Goal: Task Accomplishment & Management: Complete application form

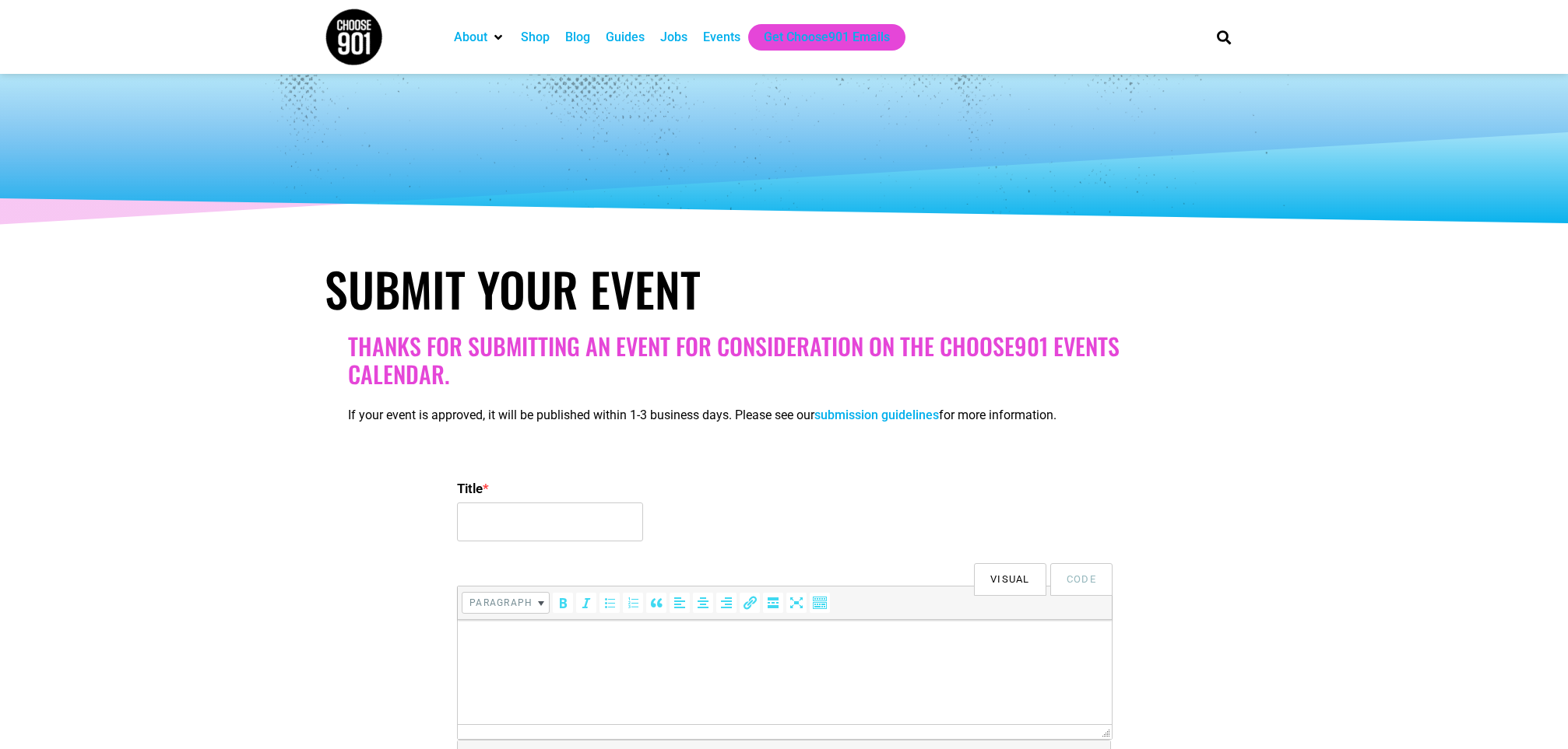
select select
click at [506, 530] on input "Title *" at bounding box center [549, 522] width 186 height 39
paste input "Hollywood Feed University Presents “The Right Fit: Training Tools Made Simple”"
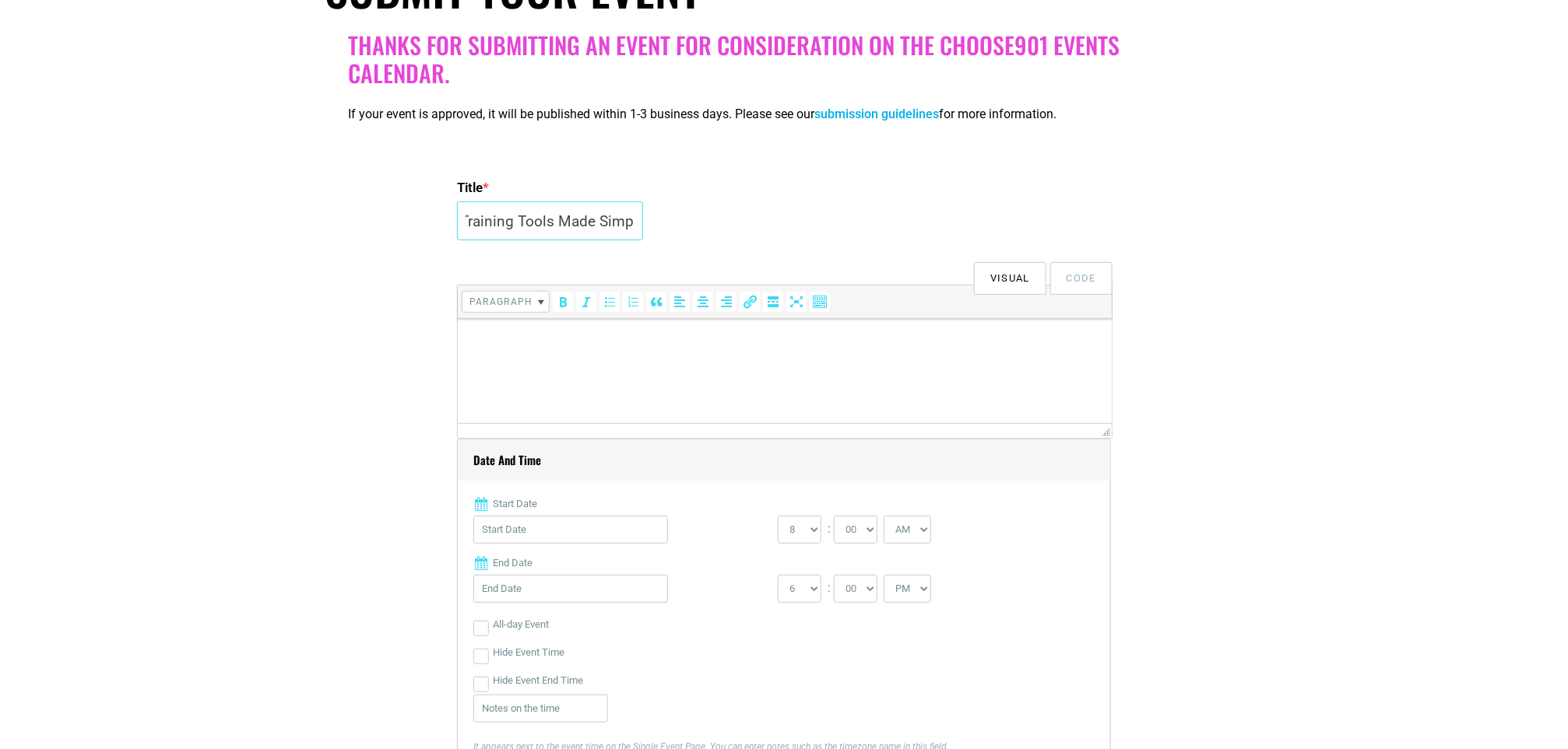
scroll to position [350, 0]
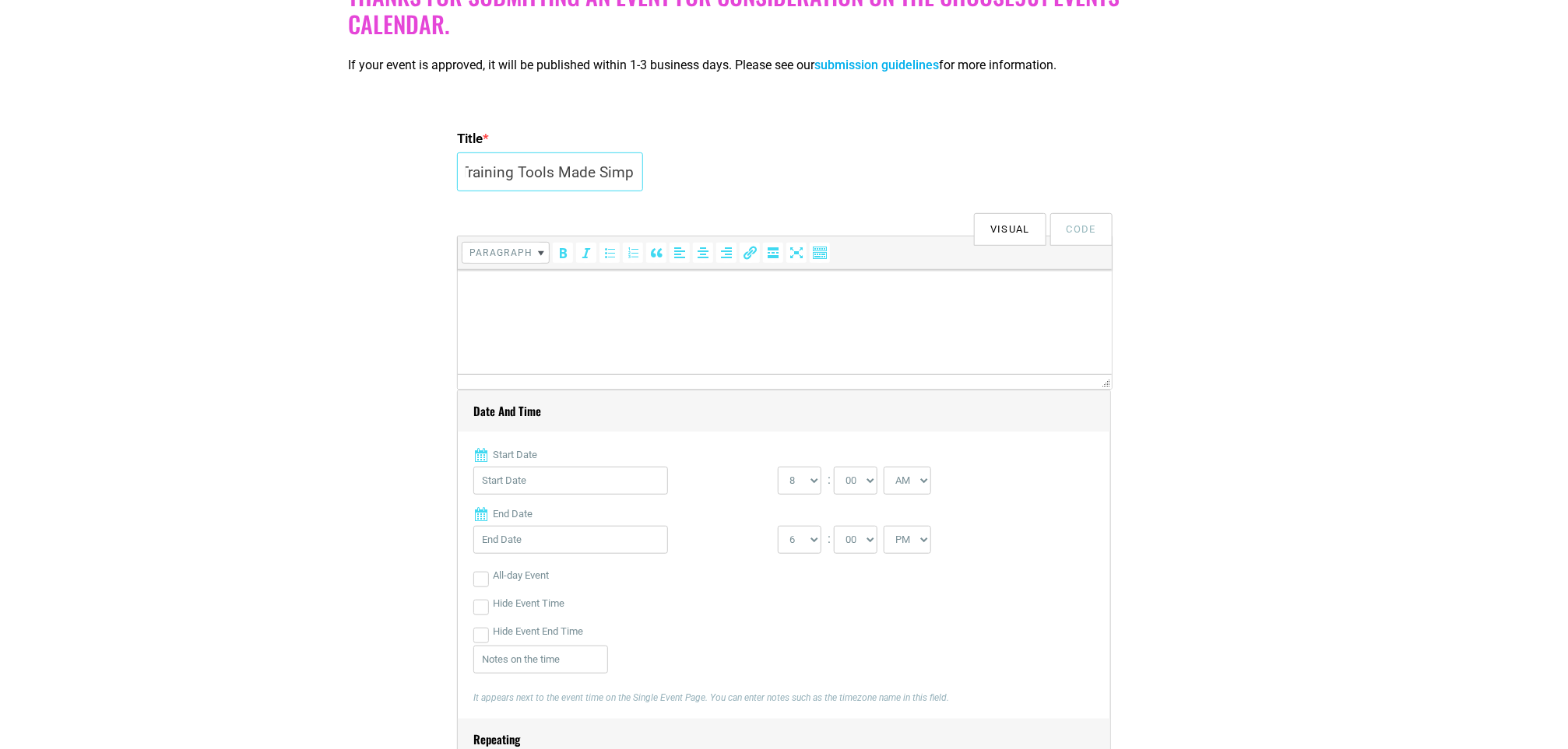
type input "Hollywood Feed University Presents “The Right Fit: Training Tools Made Simple”"
drag, startPoint x: 557, startPoint y: 290, endPoint x: 572, endPoint y: 299, distance: 17.5
click at [558, 290] on p at bounding box center [783, 291] width 638 height 19
drag, startPoint x: 520, startPoint y: 304, endPoint x: 475, endPoint y: 287, distance: 48.1
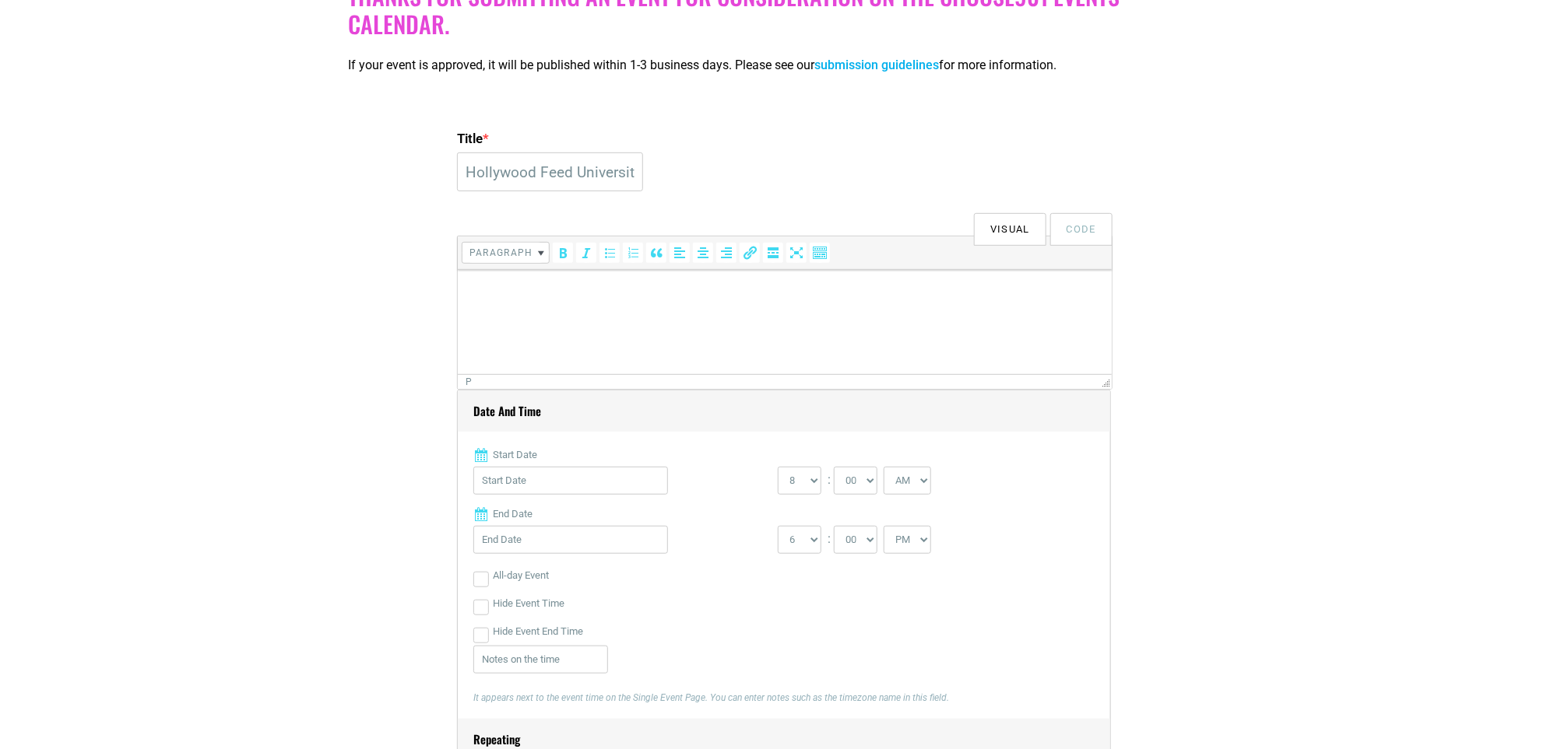
click at [475, 287] on p at bounding box center [783, 291] width 638 height 19
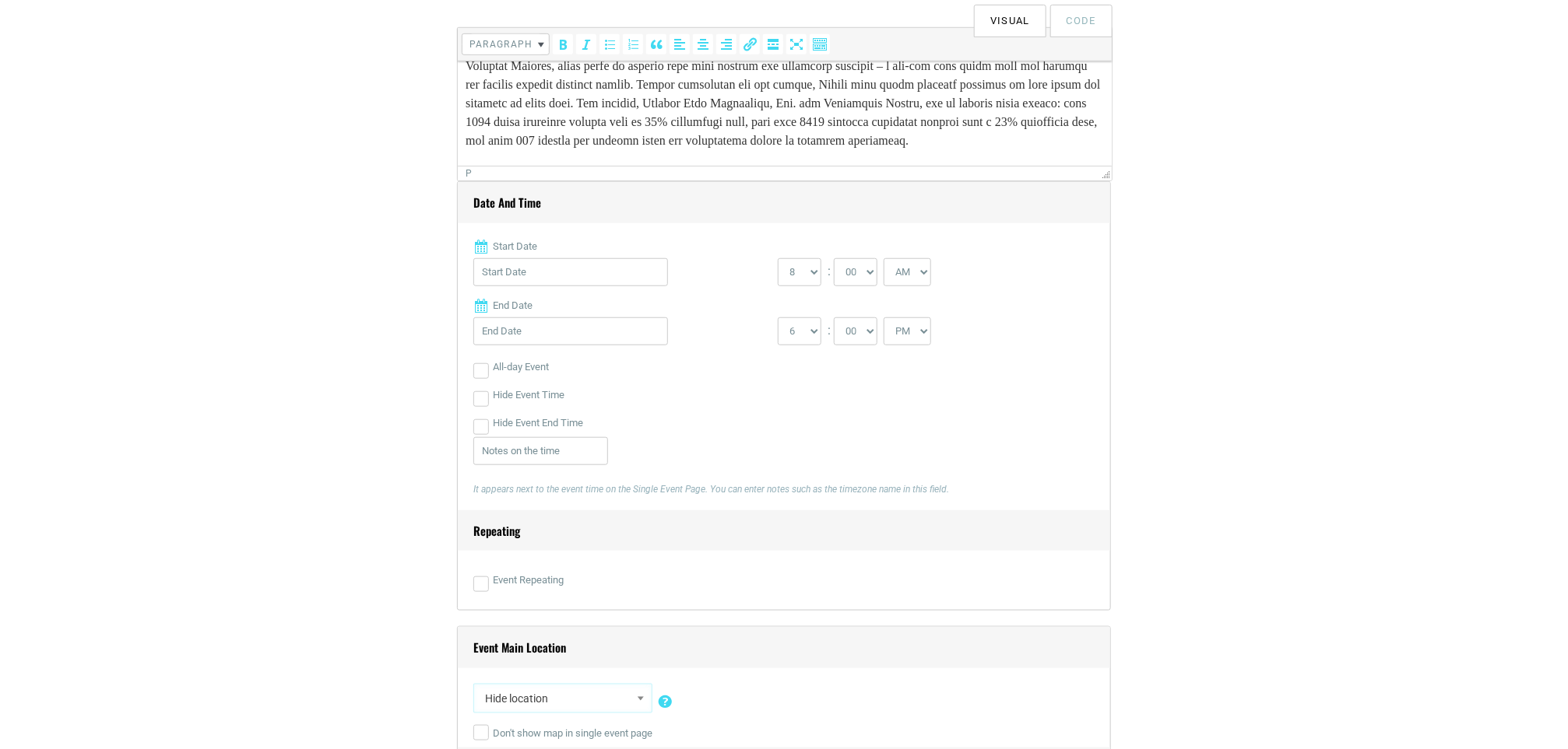
scroll to position [584, 0]
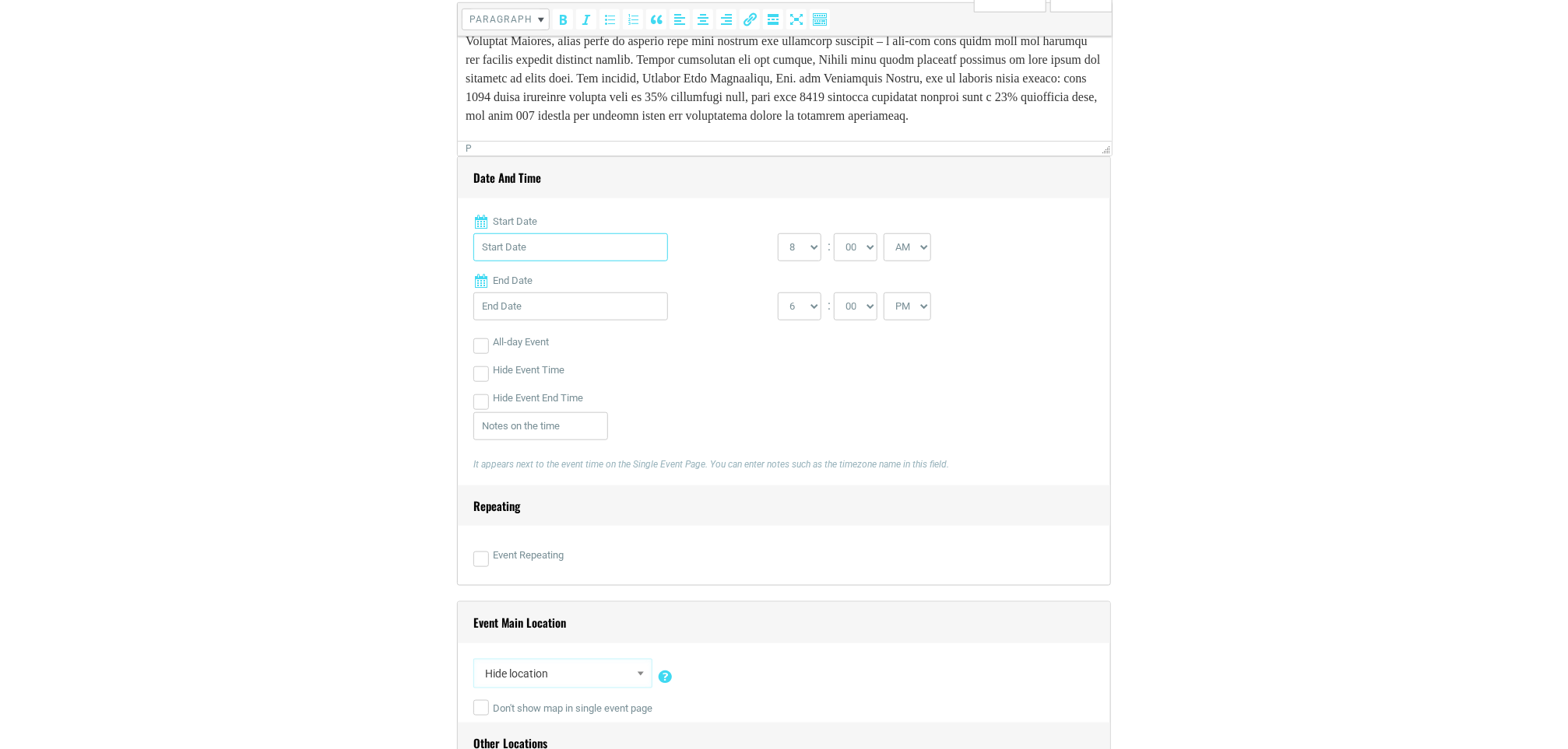
click at [601, 253] on input "Start Date" at bounding box center [571, 247] width 194 height 28
click at [568, 431] on link "18" at bounding box center [567, 431] width 23 height 23
type input "[DATE]"
click at [805, 315] on select "1 2 3 4 5 6 7 8 9 10 11 12" at bounding box center [799, 306] width 44 height 28
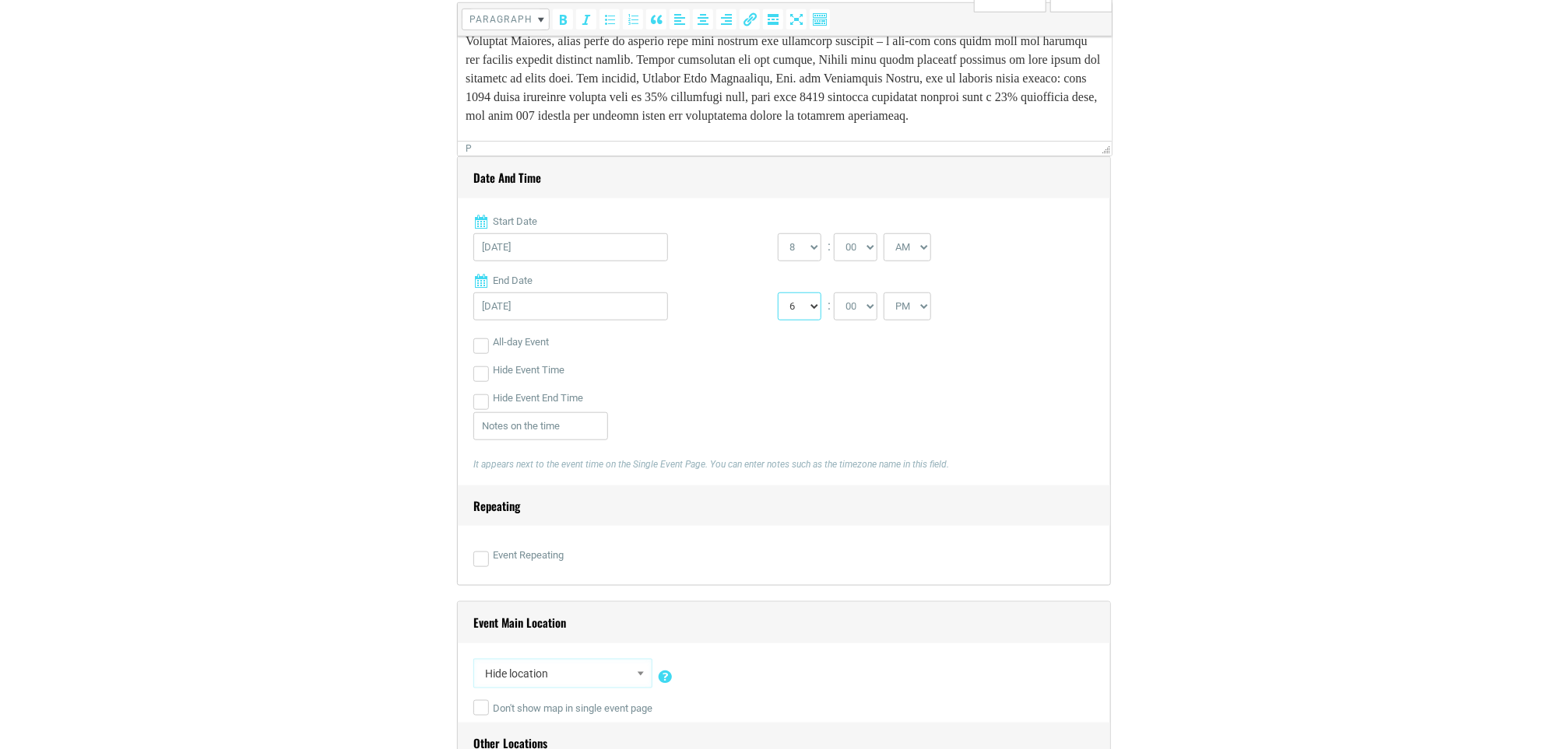
select select "5"
click at [777, 297] on select "1 2 3 4 5 6 7 8 9 10 11 12" at bounding box center [799, 306] width 44 height 28
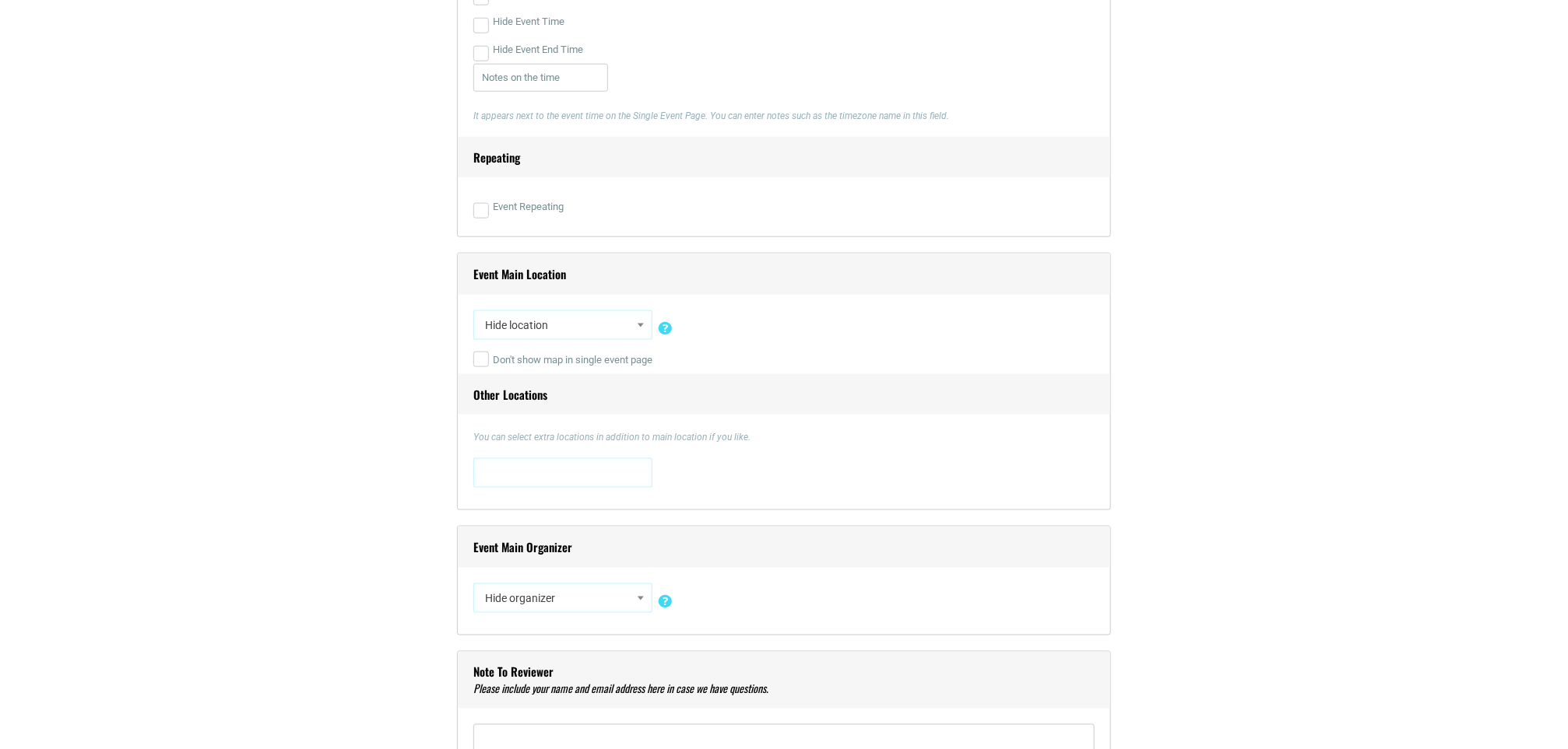
scroll to position [934, 0]
click at [593, 338] on span "Hide location" at bounding box center [563, 324] width 168 height 28
type input "onlin"
select select "2040"
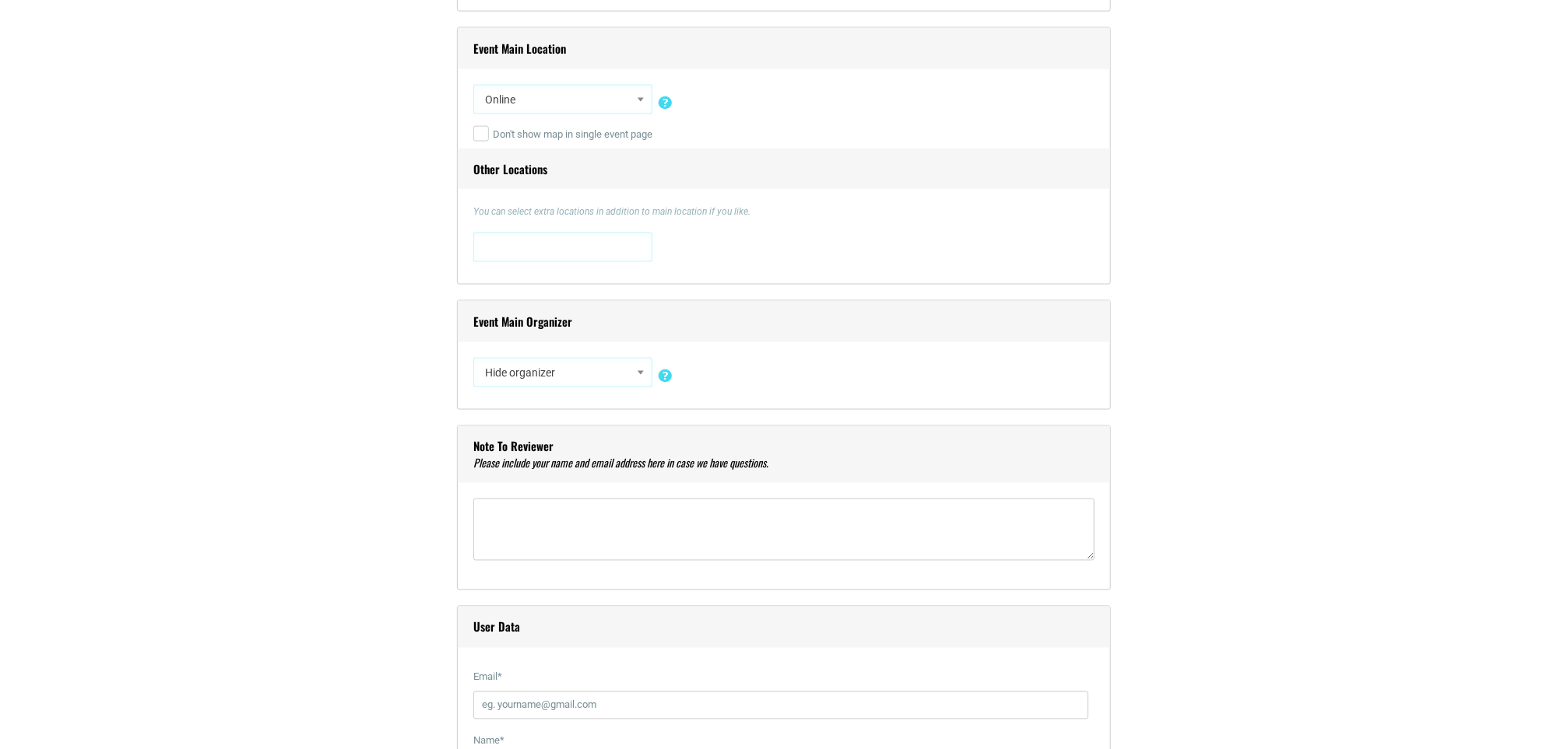
scroll to position [1167, 0]
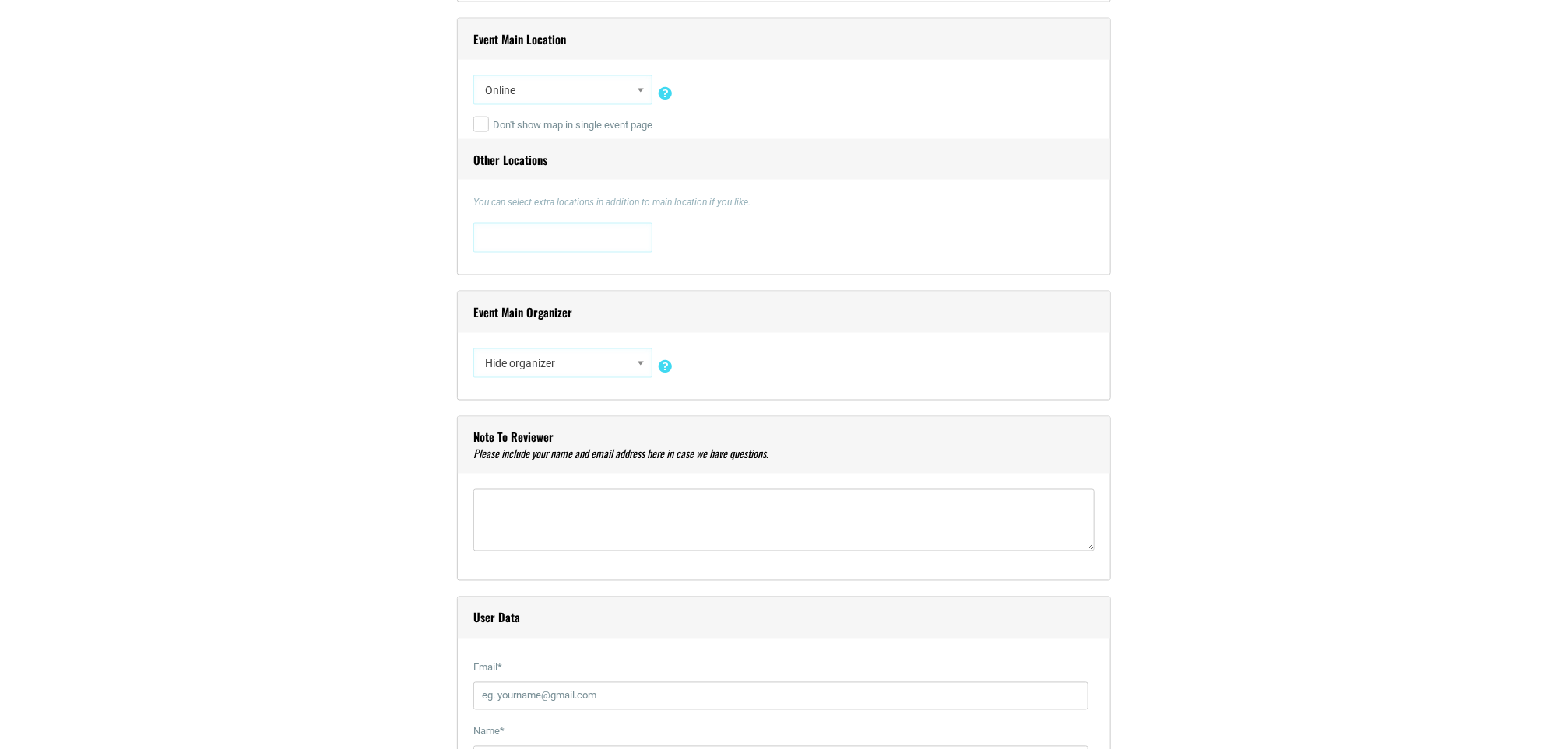
click at [581, 377] on span "Hide organizer" at bounding box center [563, 363] width 168 height 28
type input "[PERSON_NAME]"
select select "2383"
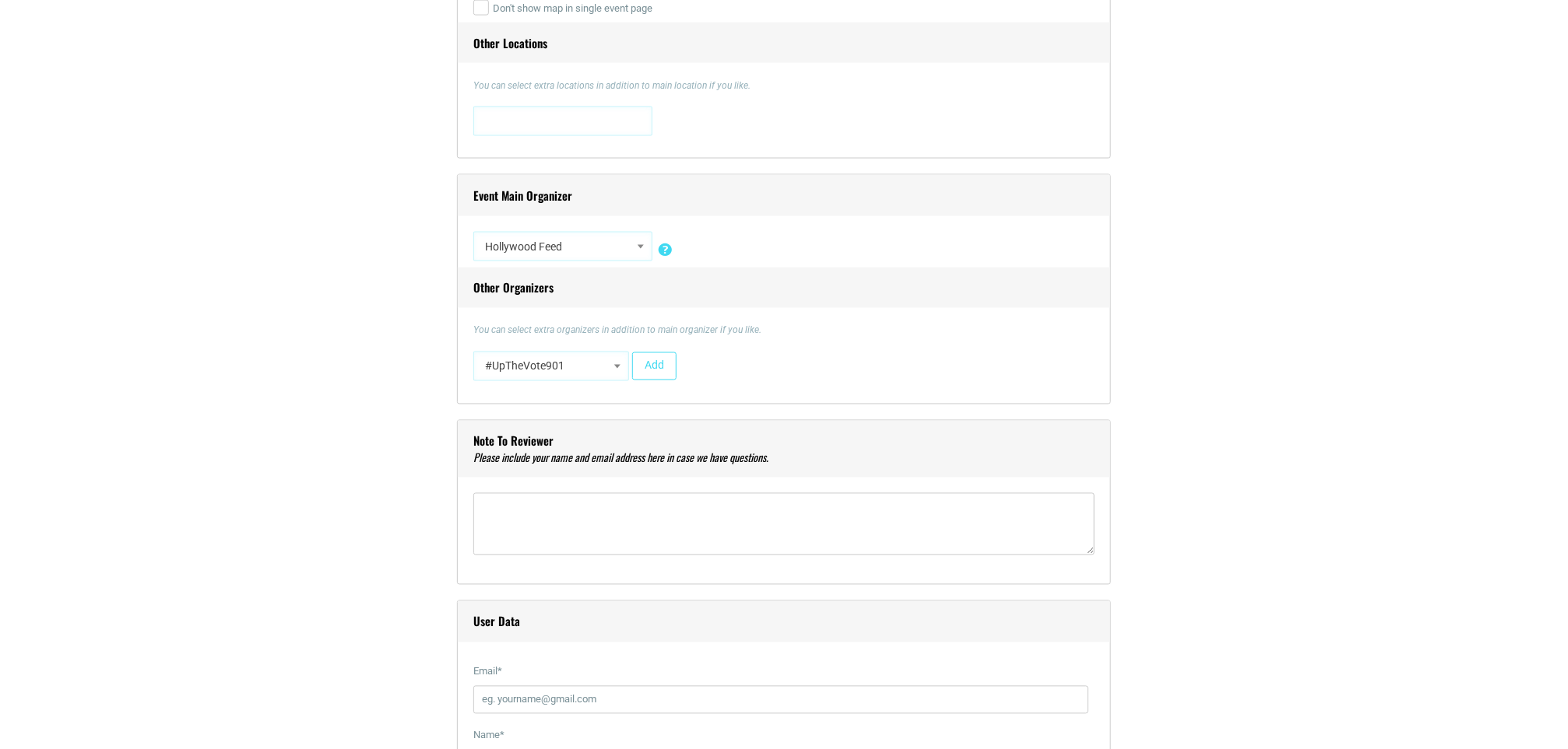
scroll to position [1401, 0]
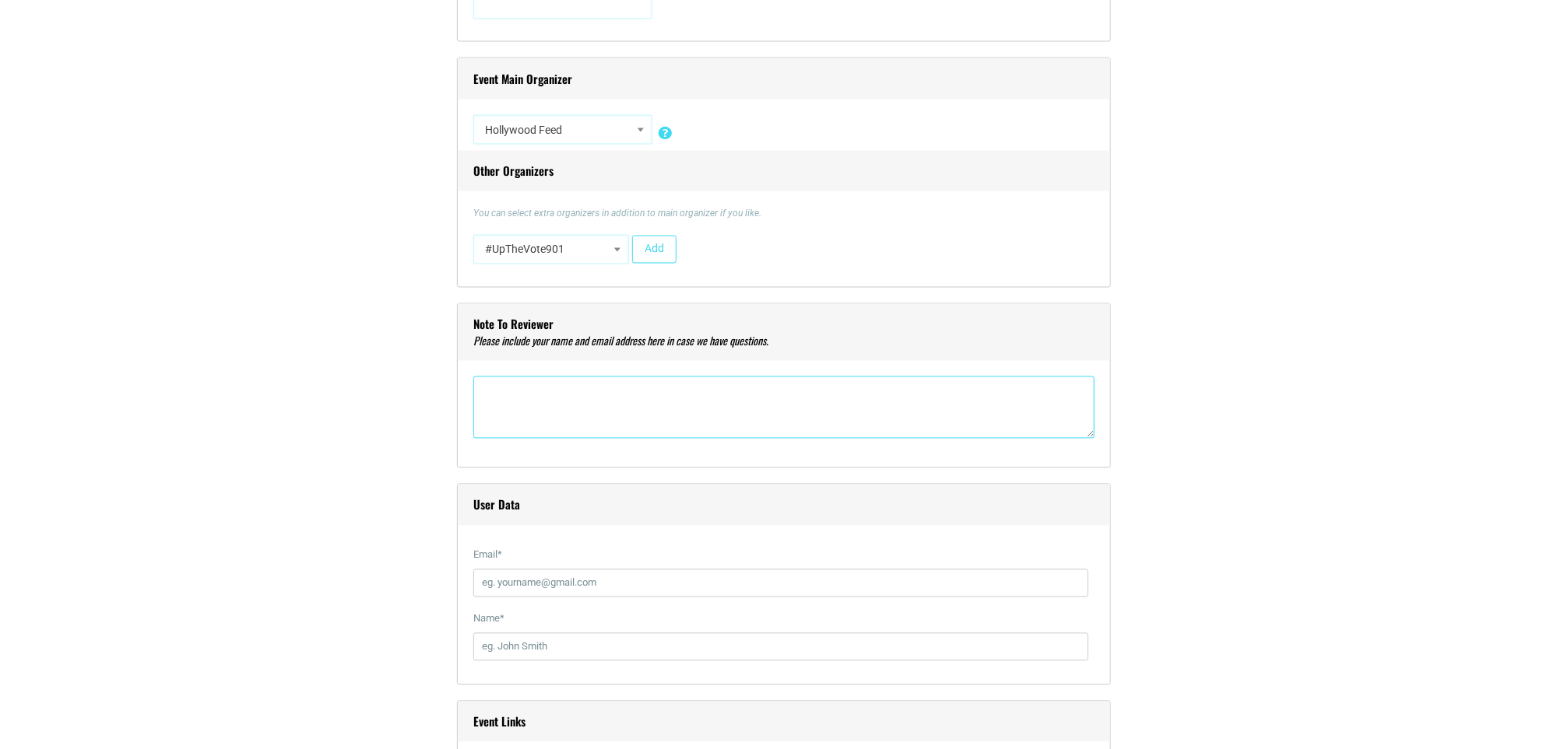
click at [580, 417] on textarea"] at bounding box center [784, 407] width 621 height 63
click at [506, 417] on textarea"] "[PERSON_NAME]" at bounding box center [784, 407] width 621 height 63
click at [590, 399] on textarea"] "[PERSON_NAME]" at bounding box center [784, 407] width 621 height 63
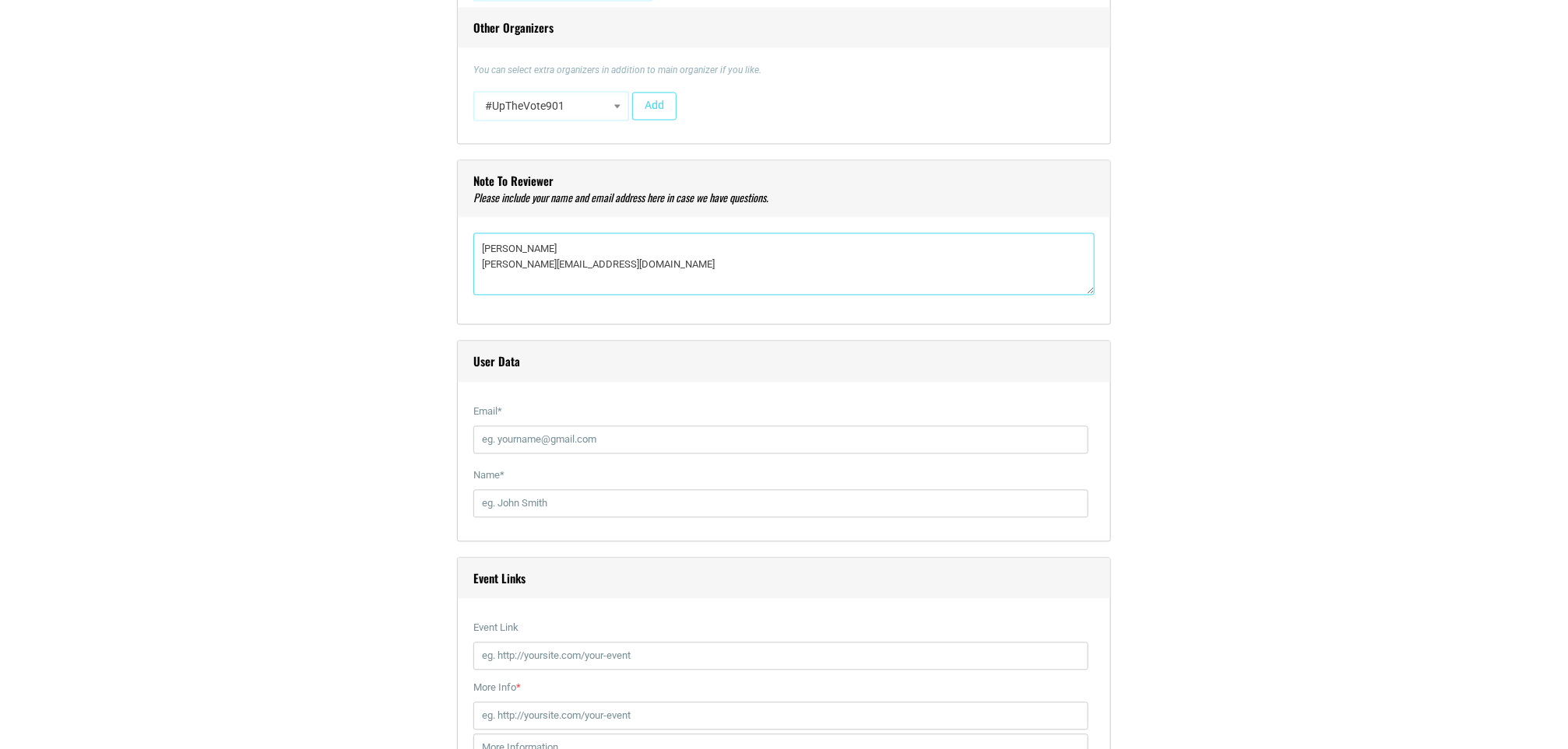
scroll to position [1634, 0]
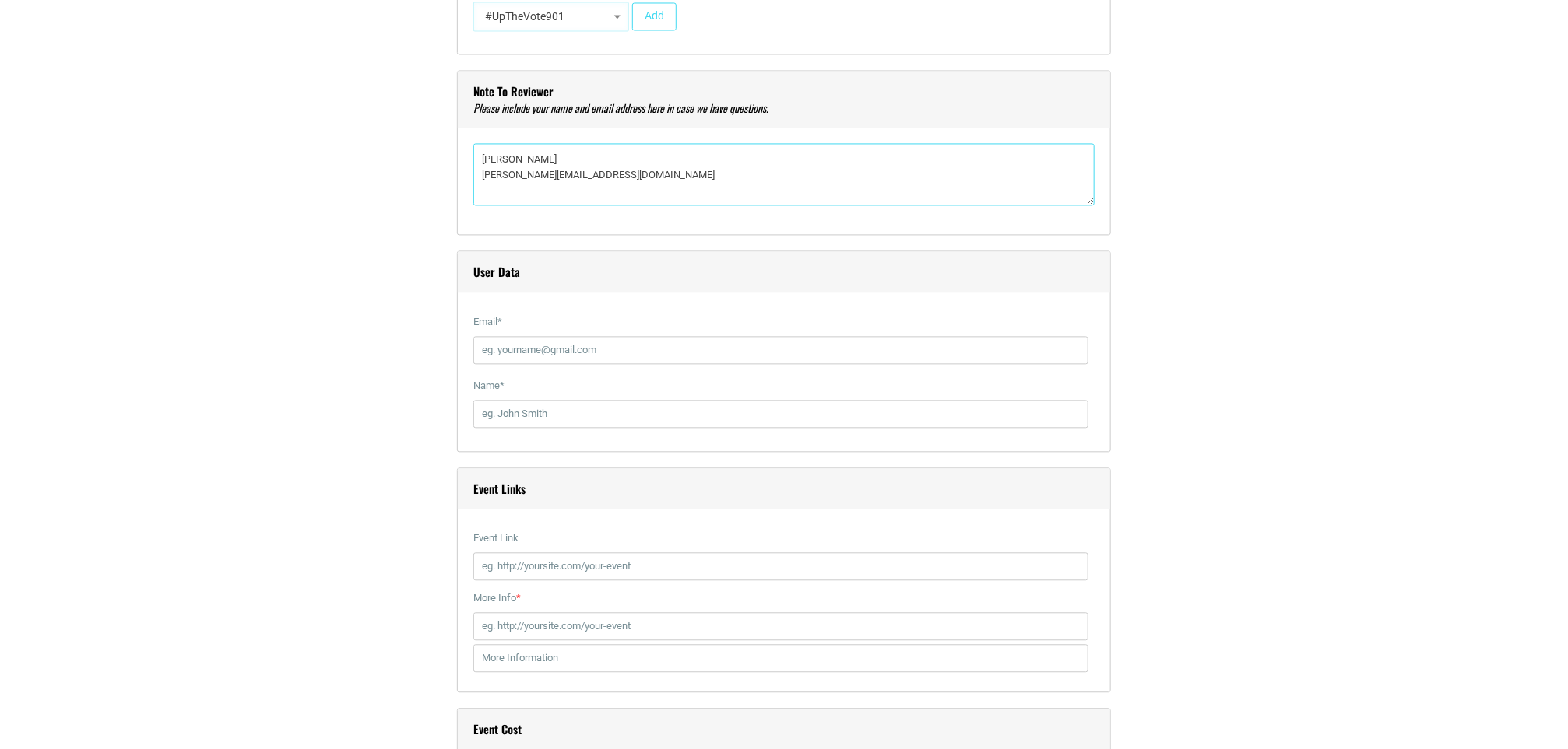
type textarea"] "[PERSON_NAME] [PERSON_NAME][EMAIL_ADDRESS][DOMAIN_NAME]"
click at [547, 364] on input "Email *" at bounding box center [781, 350] width 615 height 28
type input "[PERSON_NAME][EMAIL_ADDRESS][DOMAIN_NAME]"
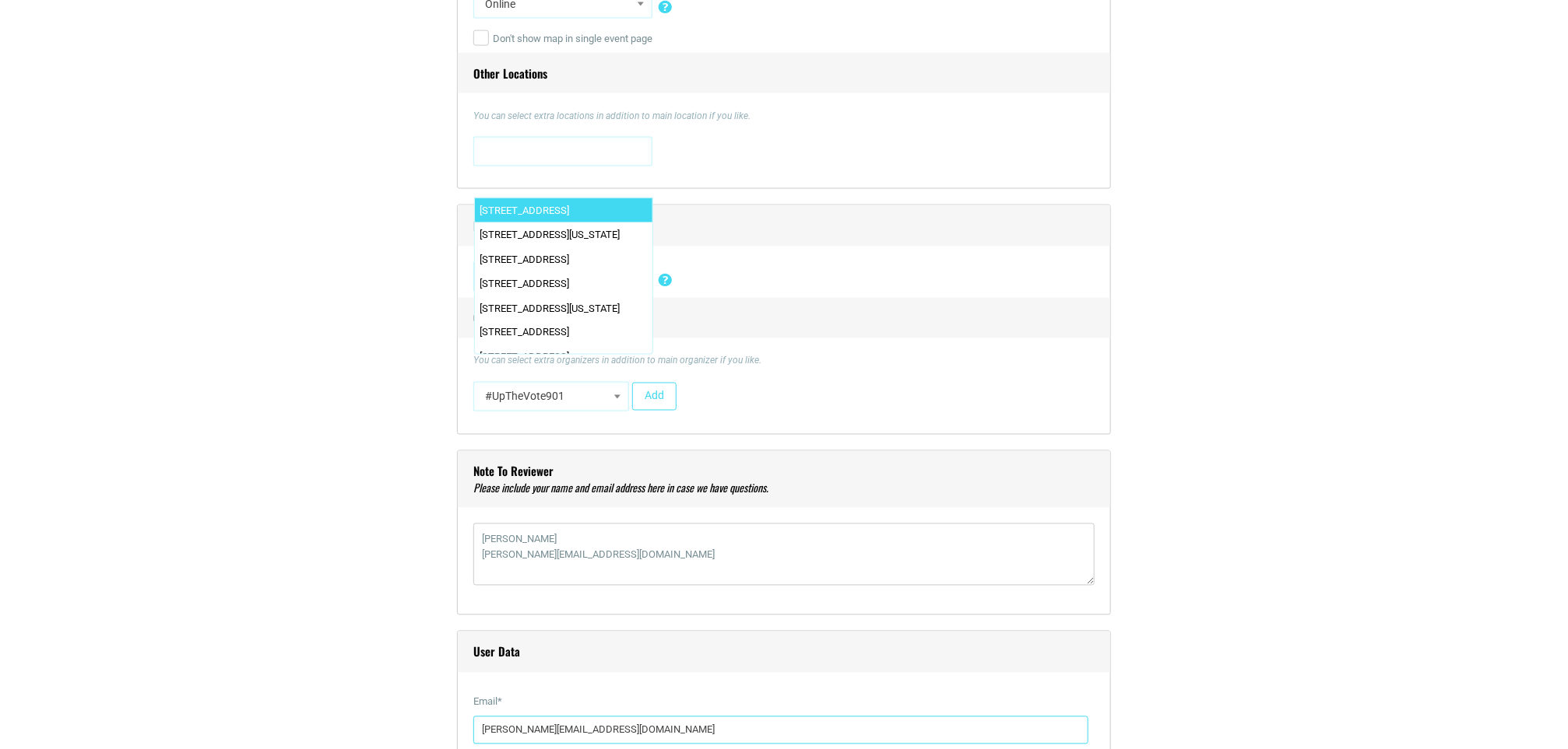
scroll to position [1164, 0]
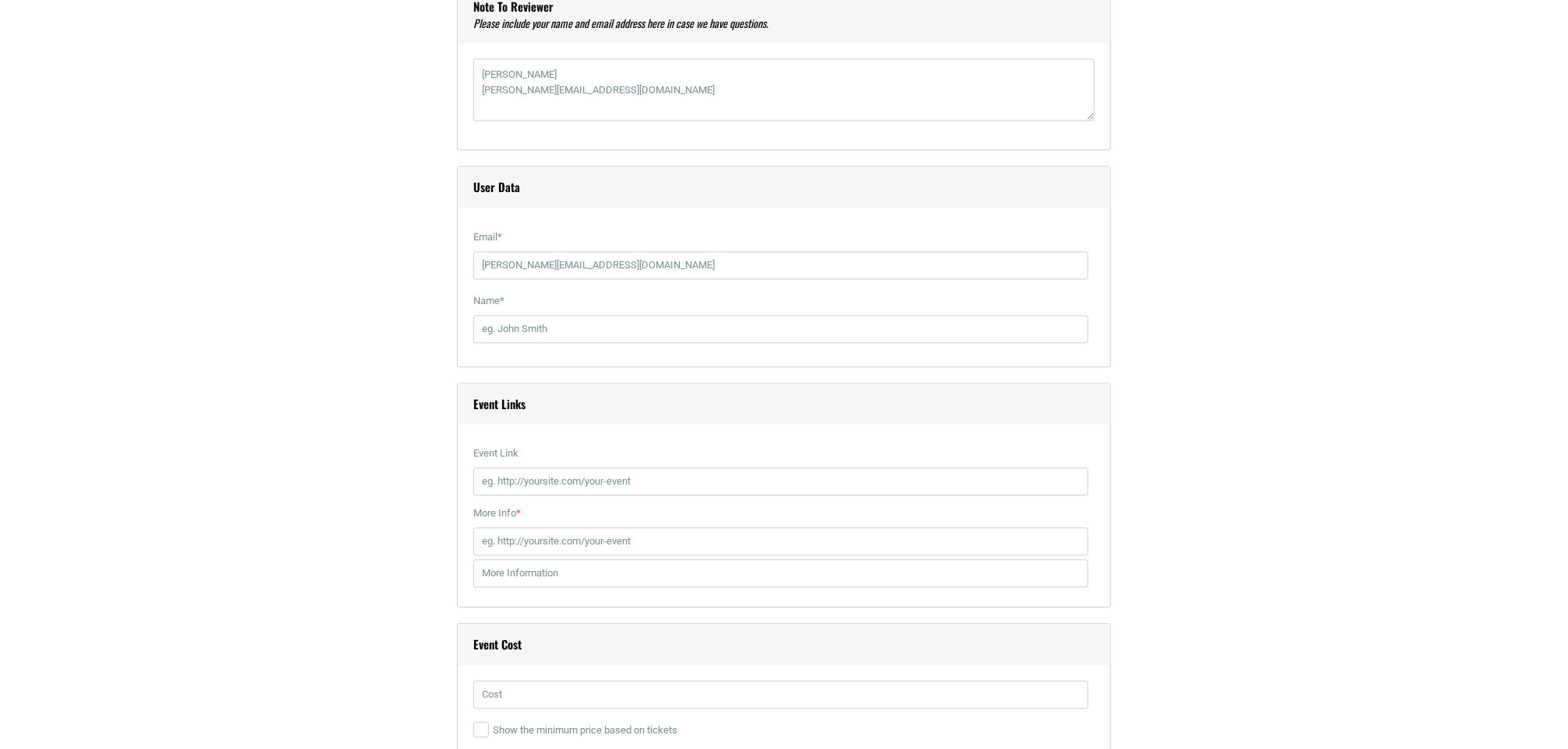
scroll to position [1746, 0]
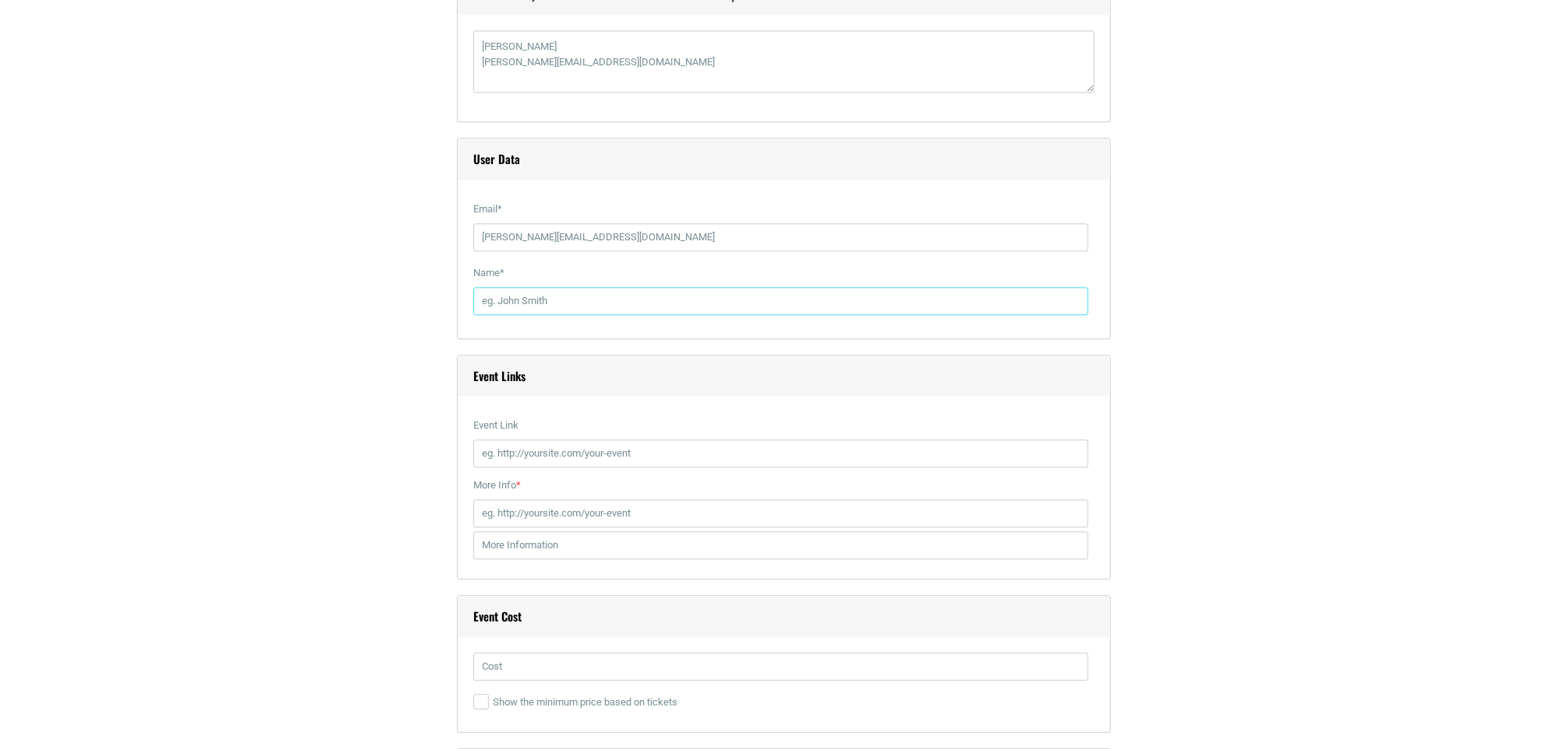
click at [549, 310] on input "Name *" at bounding box center [781, 301] width 615 height 28
type input "[PERSON_NAME]"
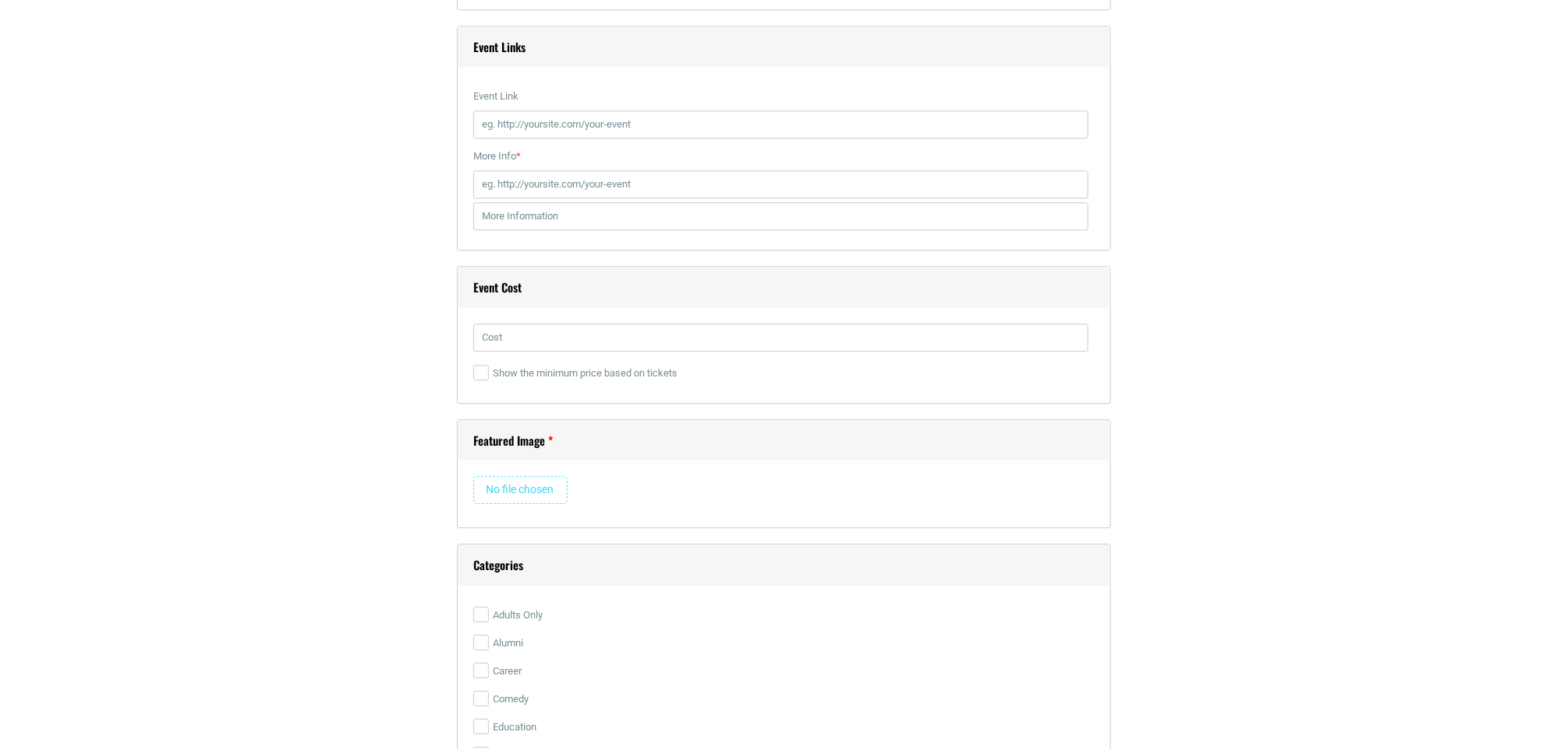
scroll to position [2101, 0]
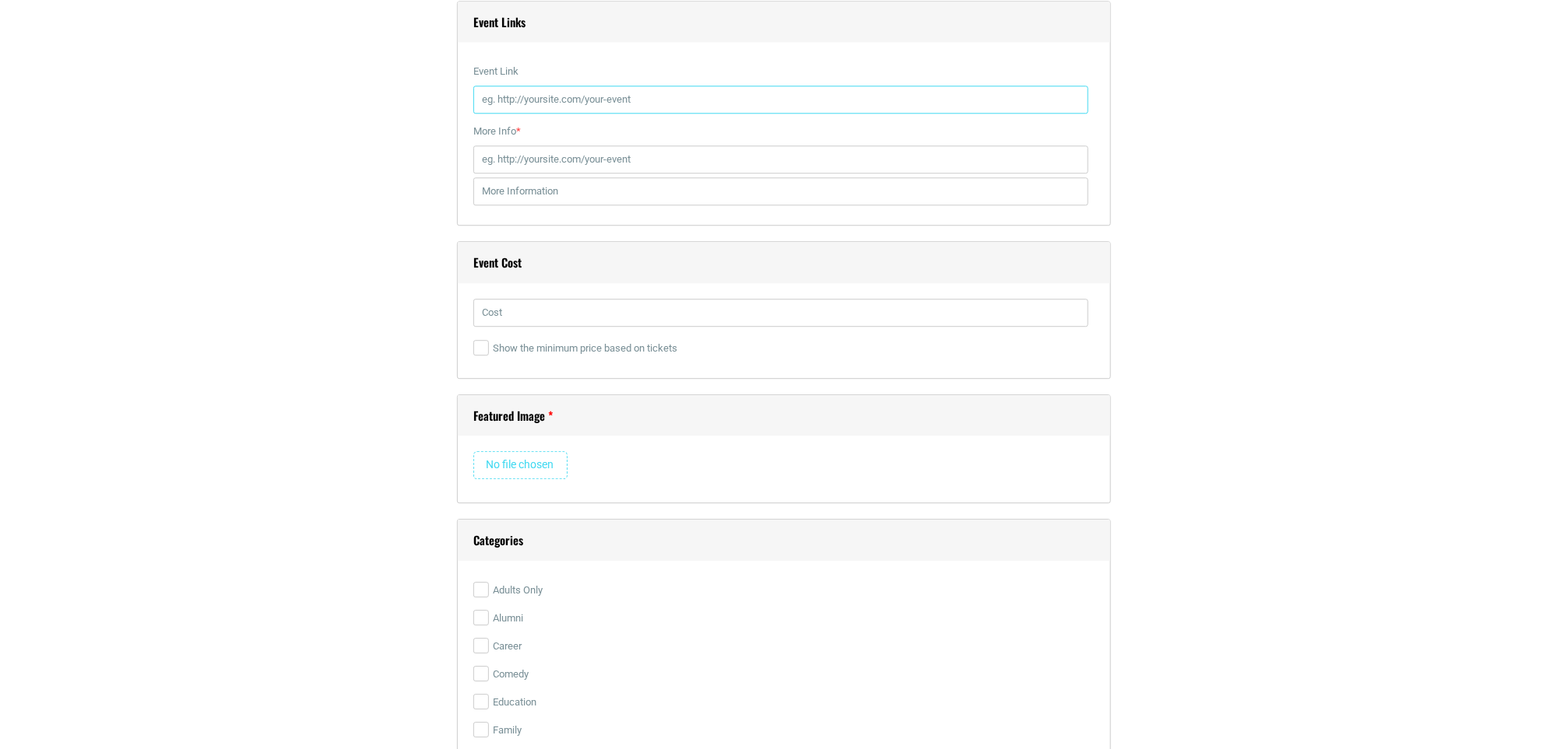
click at [598, 109] on input "Event Link" at bounding box center [781, 100] width 615 height 28
paste input "[URL][DOMAIN_NAME]"
type input "[URL][DOMAIN_NAME]"
click at [543, 174] on input "More Info *" at bounding box center [781, 160] width 615 height 28
paste input "[URL][DOMAIN_NAME]"
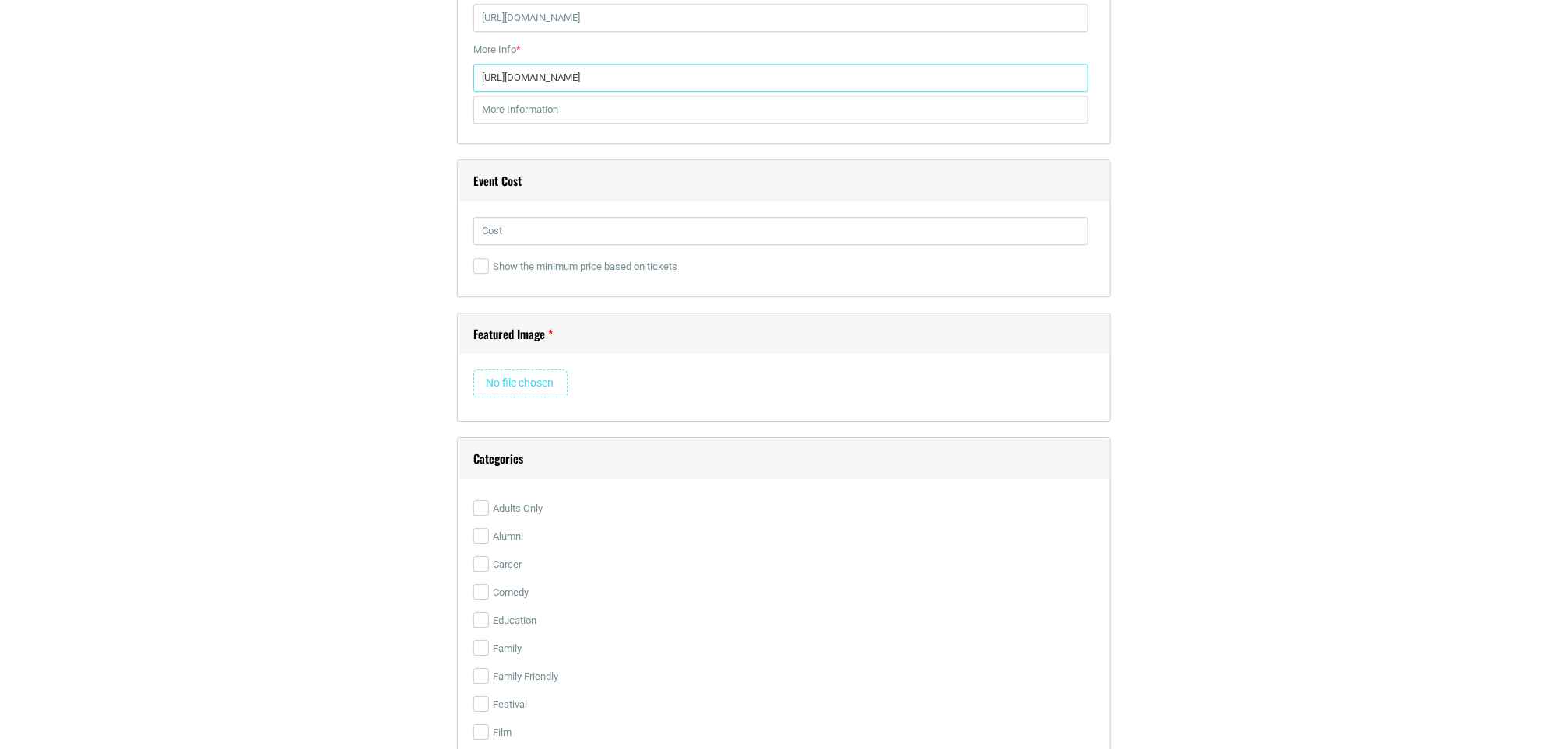
scroll to position [2218, 0]
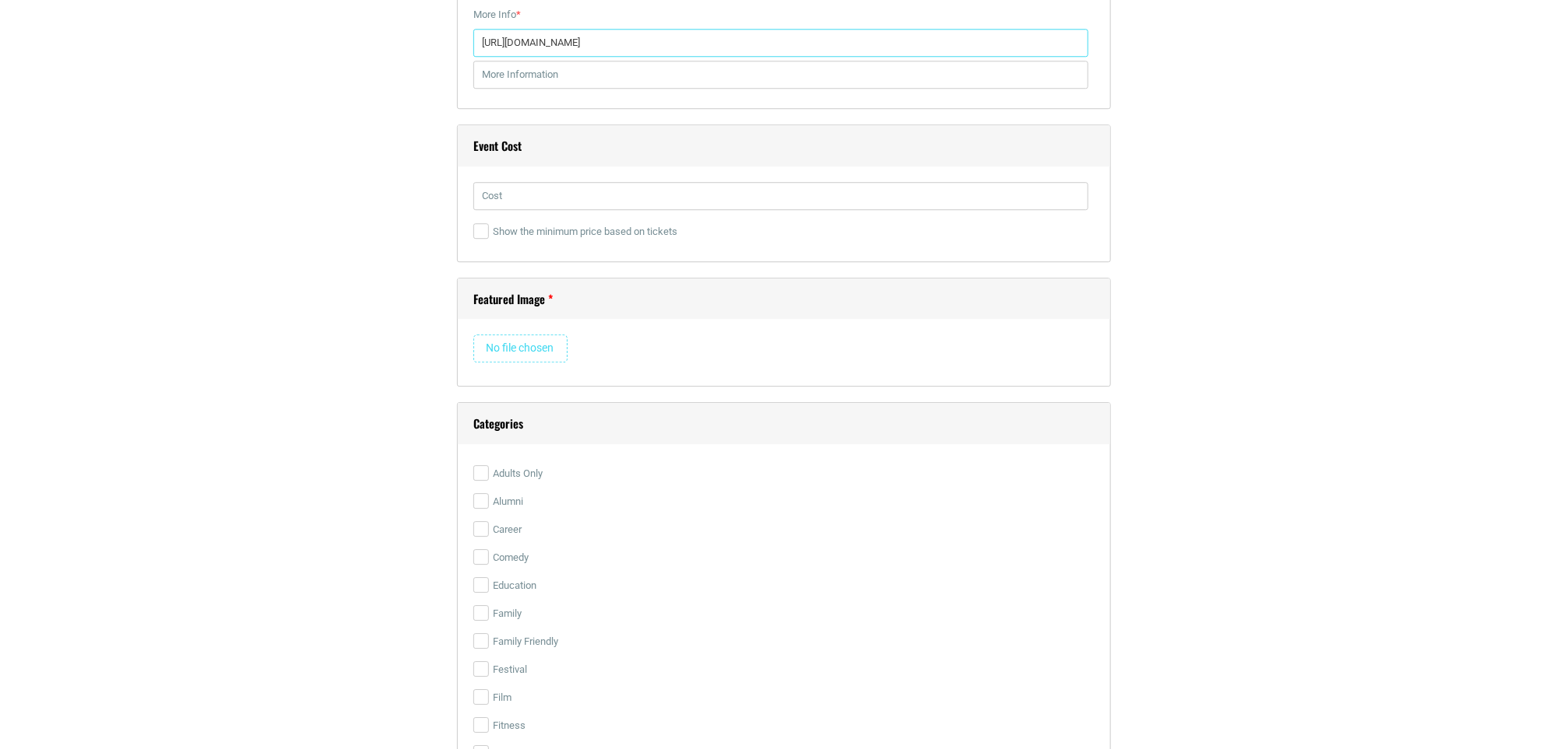
type input "[URL][DOMAIN_NAME]"
click at [533, 199] on input "text" at bounding box center [781, 196] width 615 height 28
type input "Free"
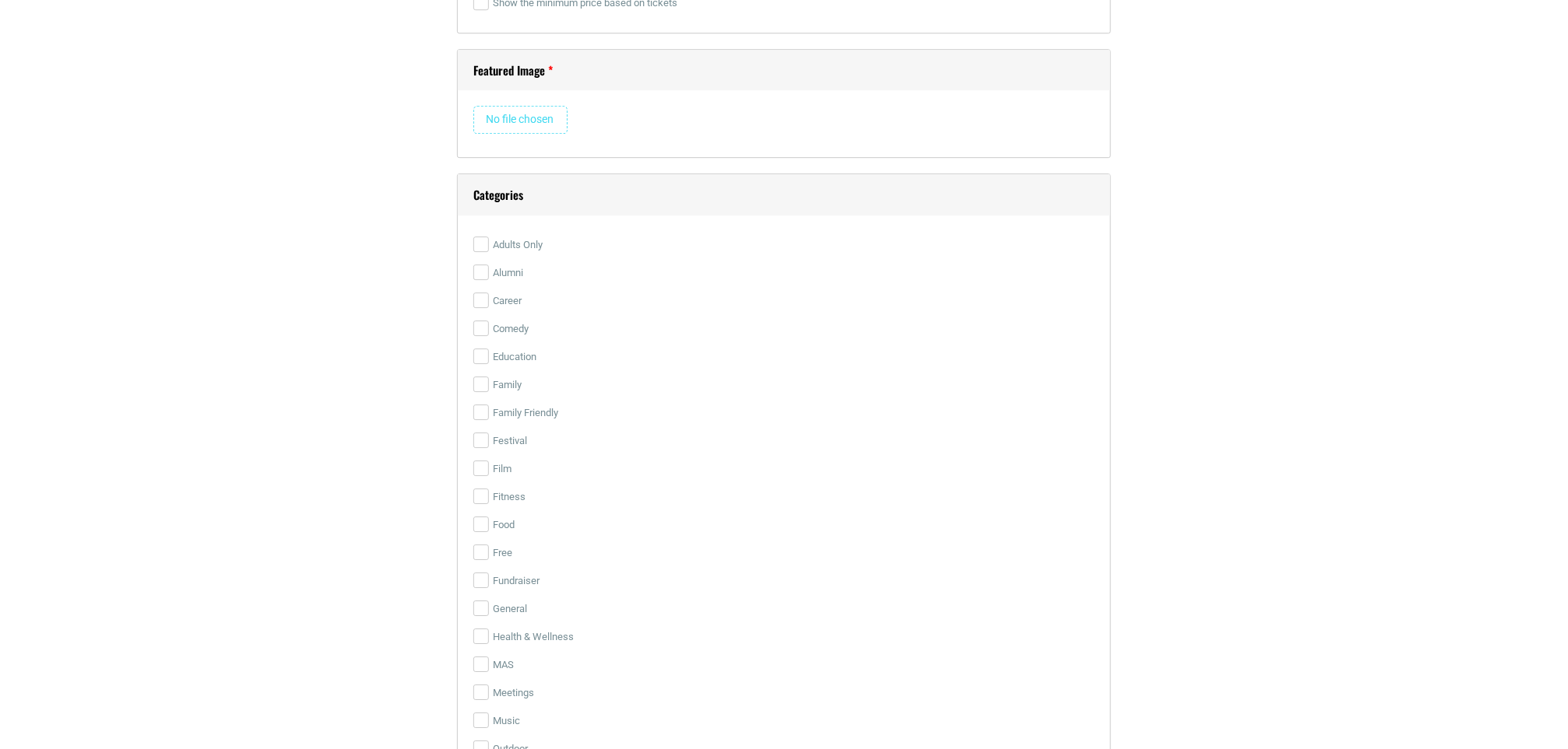
scroll to position [2451, 0]
click at [514, 128] on input "file" at bounding box center [520, 115] width 94 height 28
type input "C:\fakepath\Training Tools Made Simple Graphic.jpg"
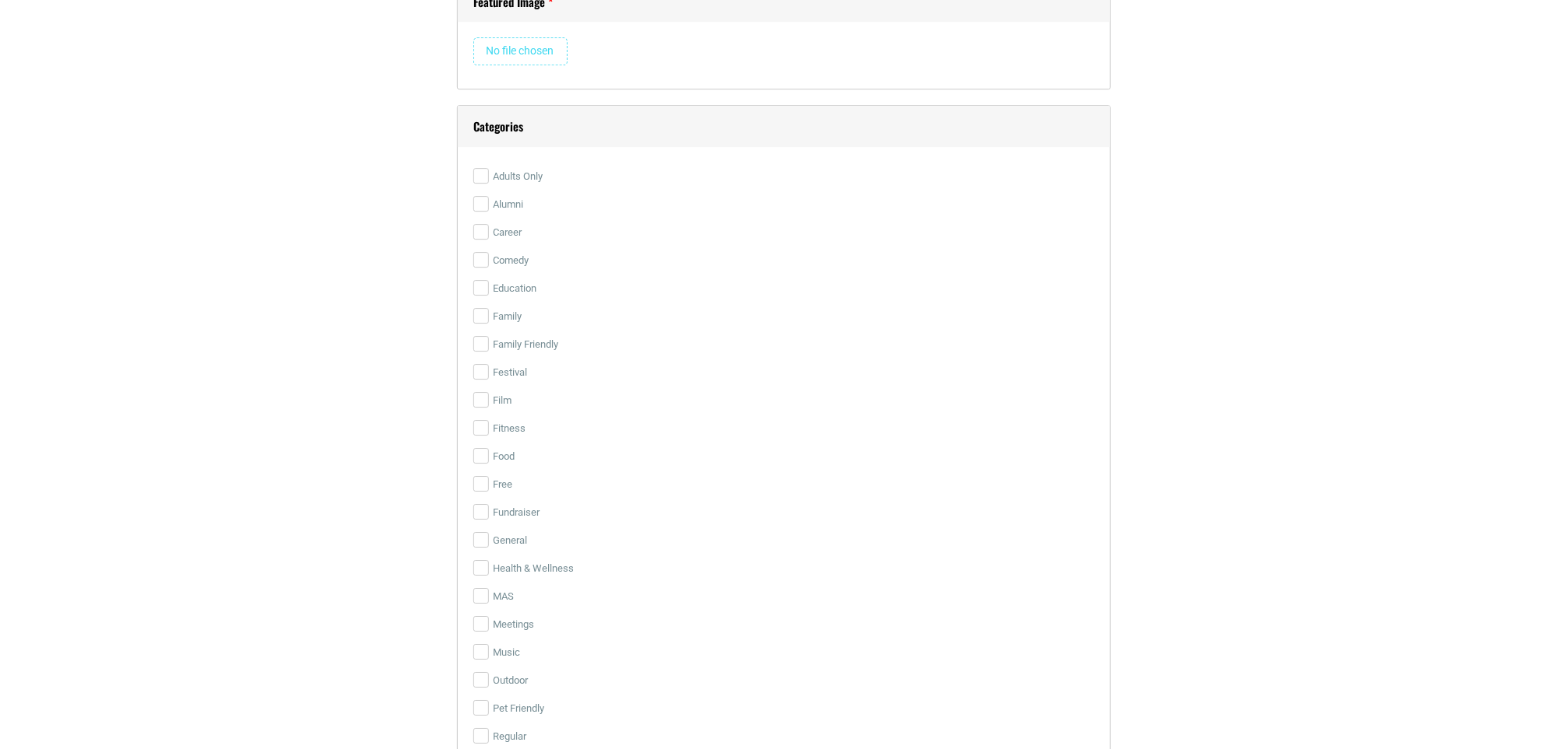
scroll to position [2567, 0]
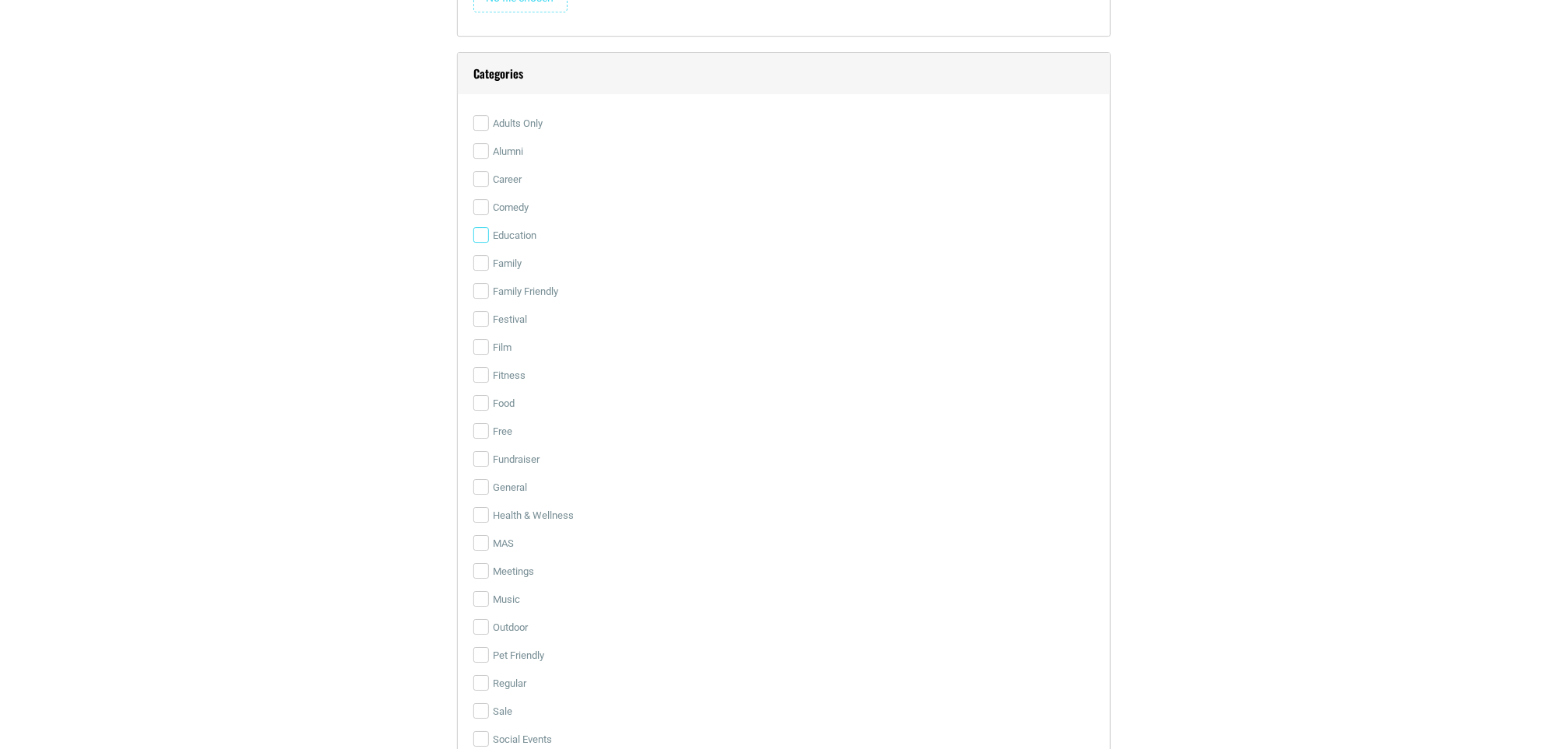
click at [486, 243] on input "Education" at bounding box center [481, 234] width 16 height 16
checkbox input "true"
click at [483, 299] on input "Family Friendly" at bounding box center [481, 290] width 16 height 16
checkbox input "true"
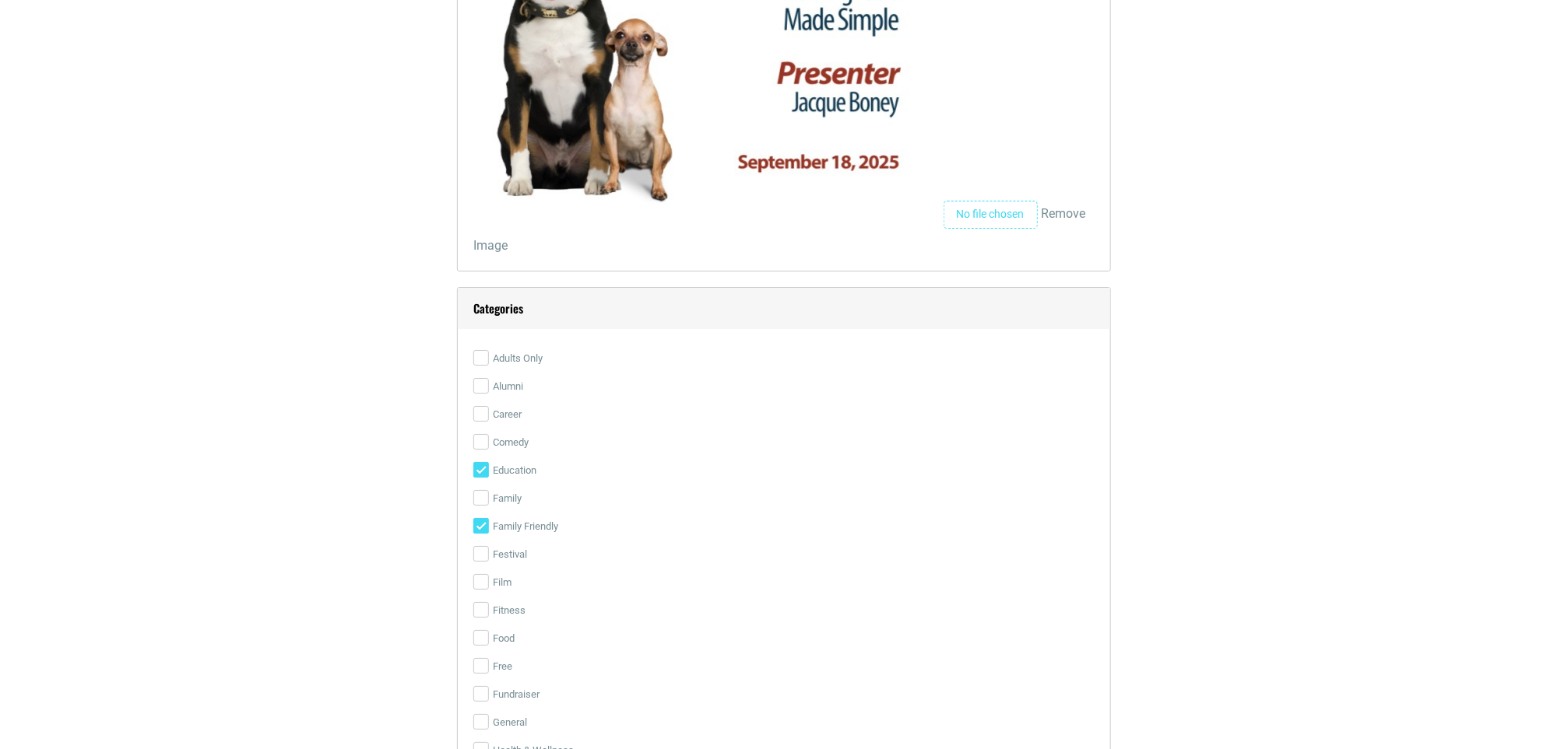
scroll to position [3269, 0]
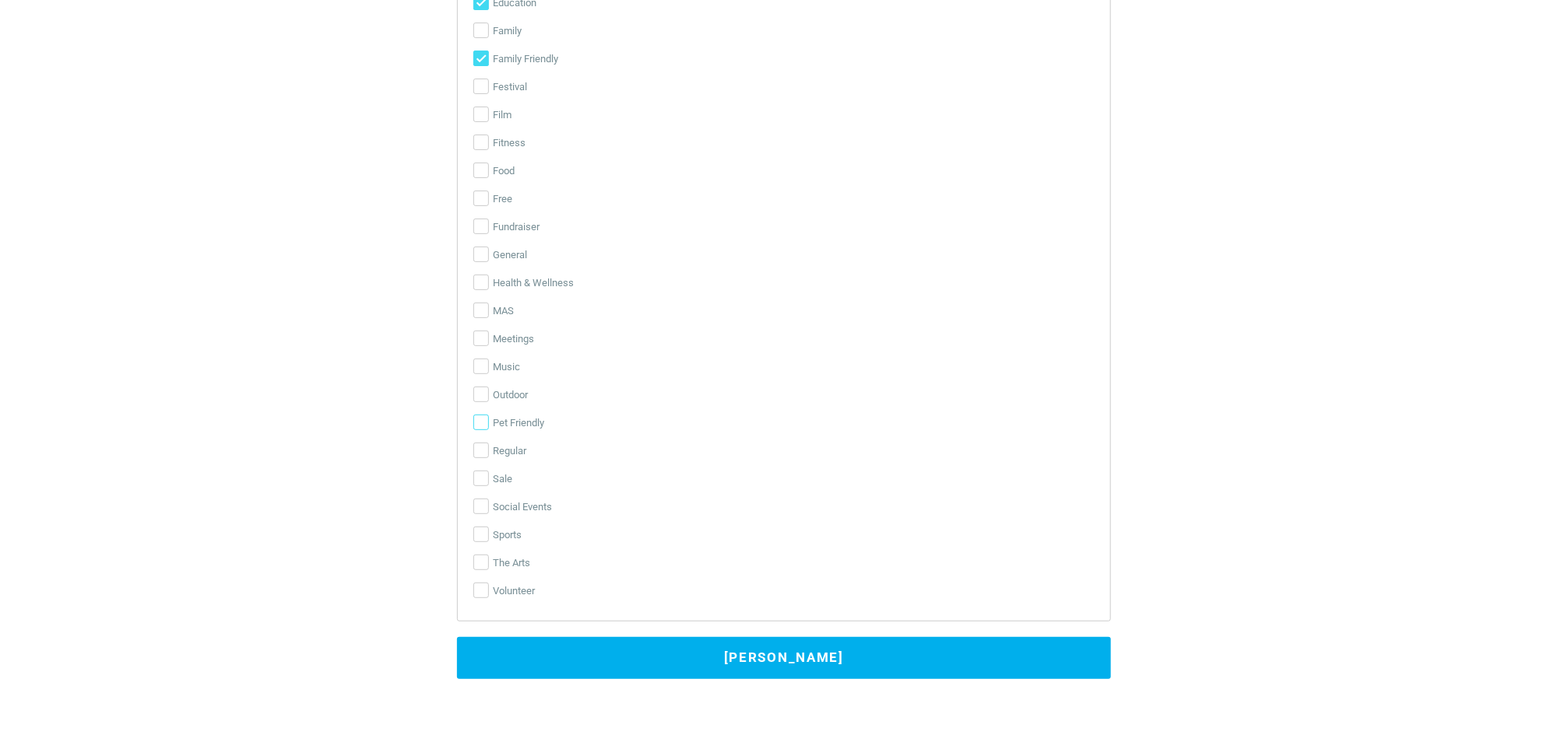
drag, startPoint x: 477, startPoint y: 434, endPoint x: 487, endPoint y: 437, distance: 10.4
click at [478, 431] on input "Pet Friendly" at bounding box center [481, 422] width 16 height 16
checkbox input "true"
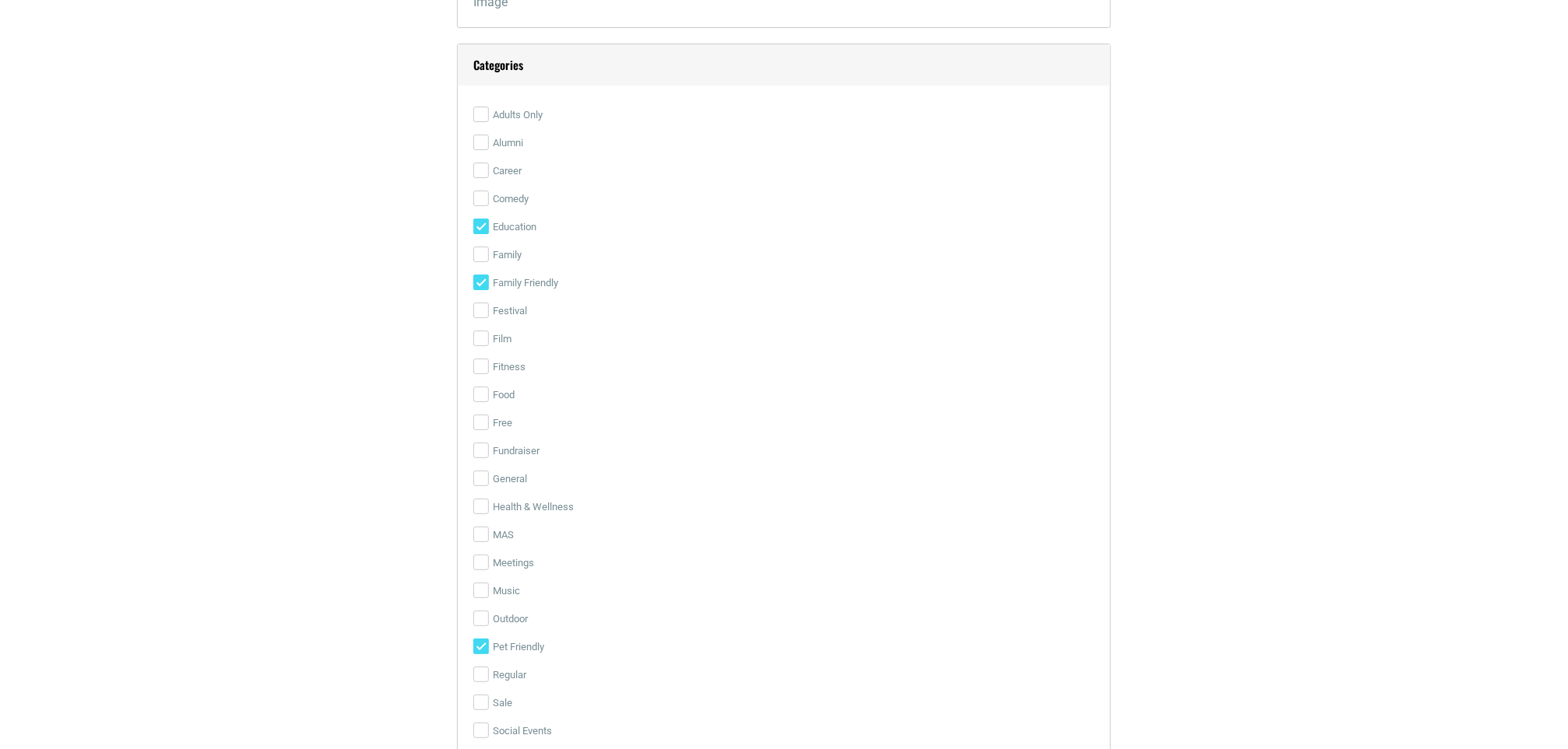
scroll to position [3385, 0]
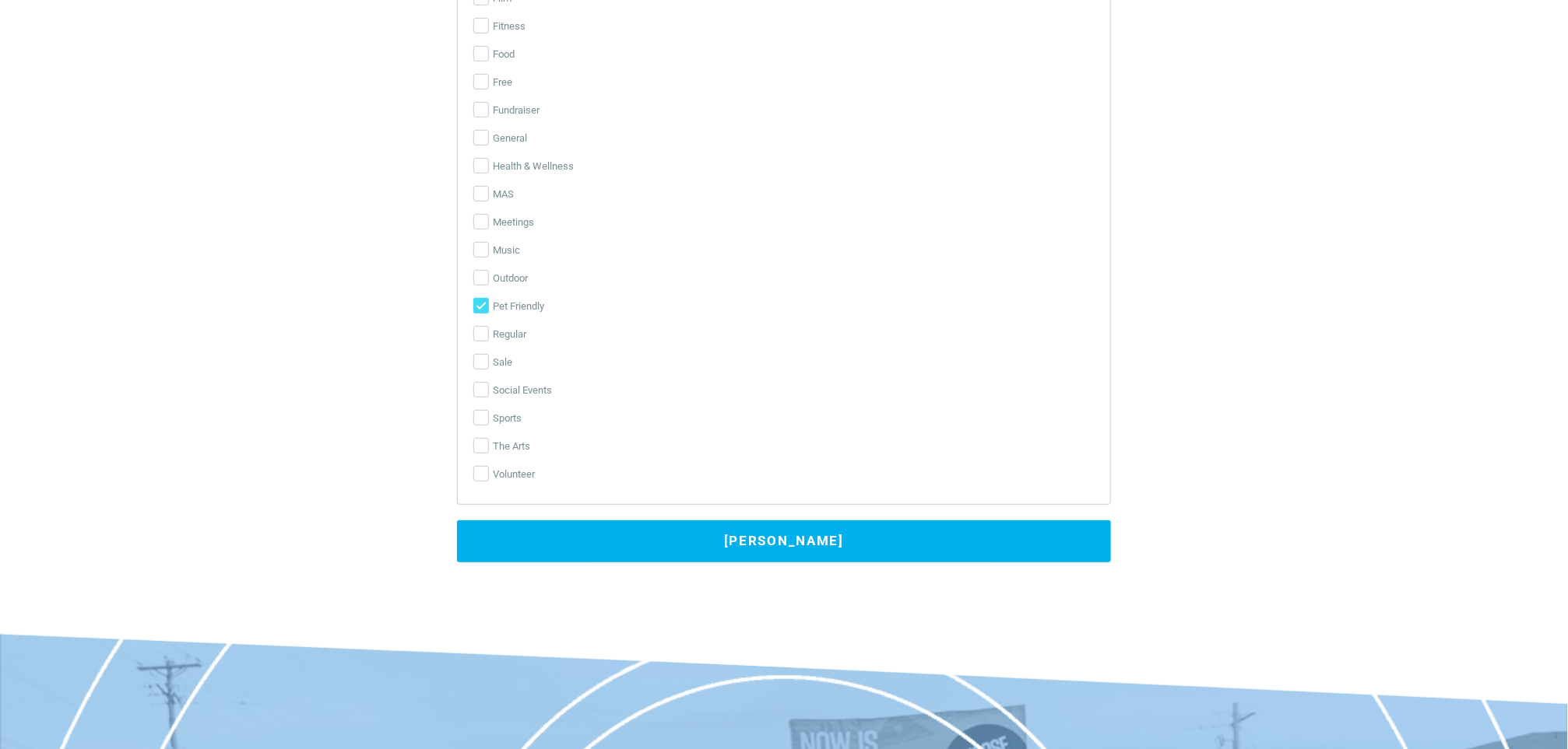
click at [797, 562] on button "[PERSON_NAME]" at bounding box center [784, 541] width 654 height 42
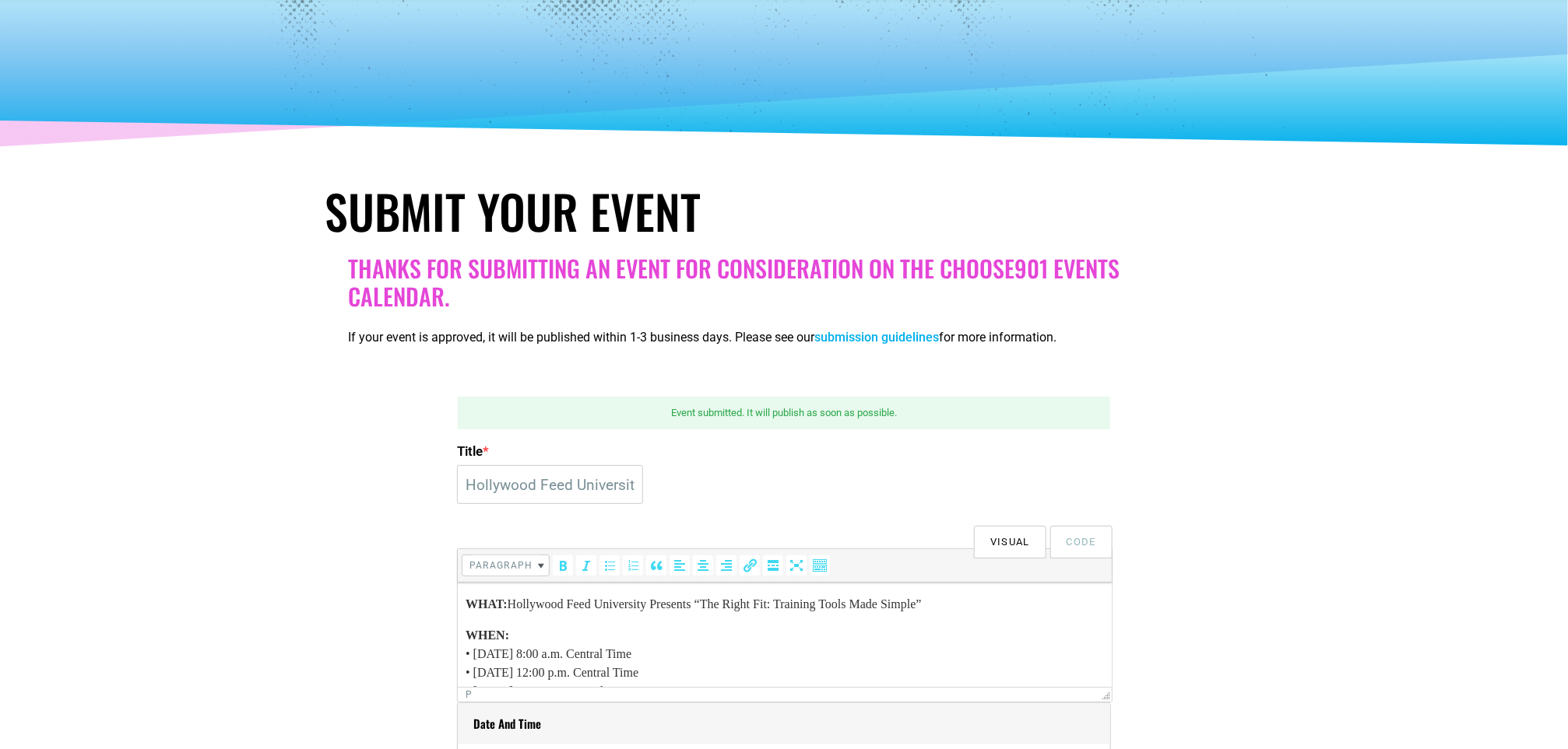
scroll to position [117, 0]
